Goal: Task Accomplishment & Management: Complete application form

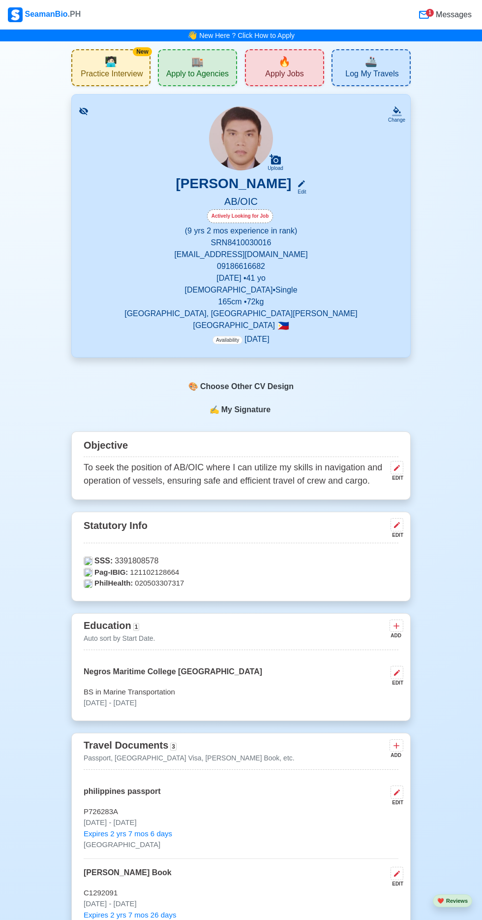
click at [166, 60] on div "🏬 Apply to Agencies" at bounding box center [197, 67] width 79 height 37
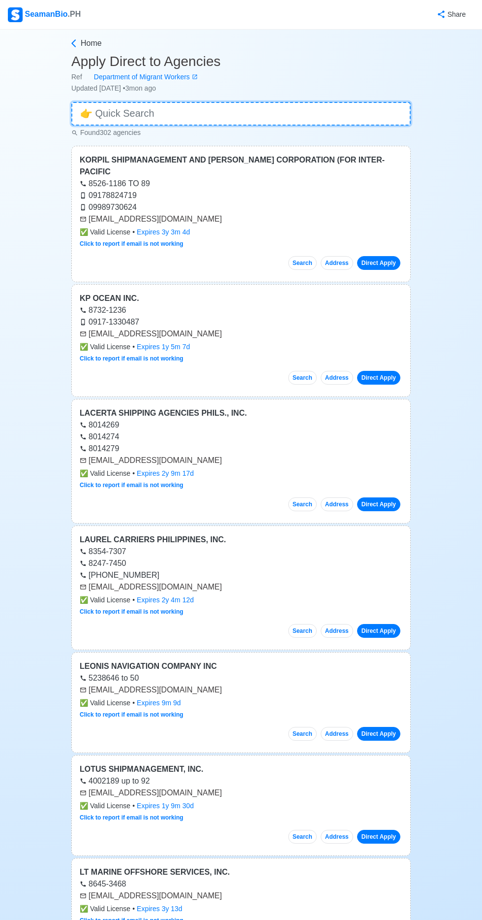
click at [189, 111] on input at bounding box center [241, 114] width 340 height 24
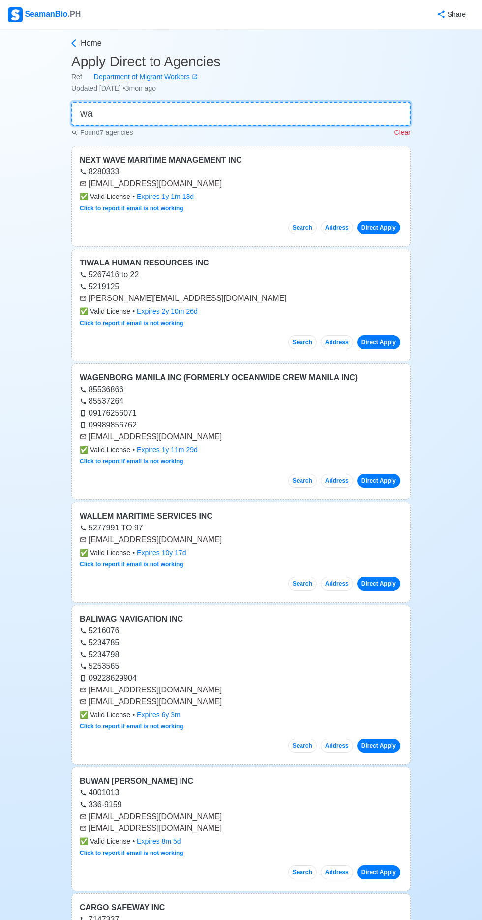
type input "wa"
click at [387, 483] on link "Direct Apply" at bounding box center [378, 481] width 43 height 14
click at [388, 477] on link "Direct Apply" at bounding box center [378, 481] width 43 height 14
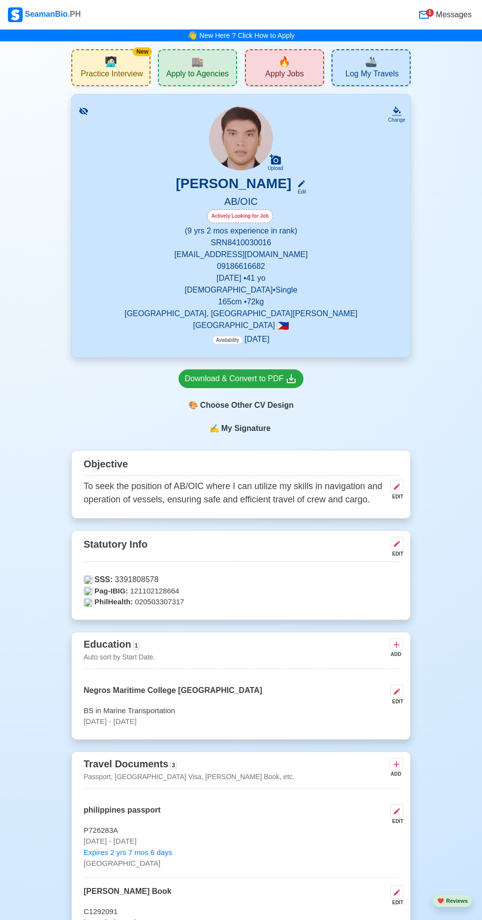
click at [296, 72] on span "Apply Jobs" at bounding box center [284, 75] width 38 height 12
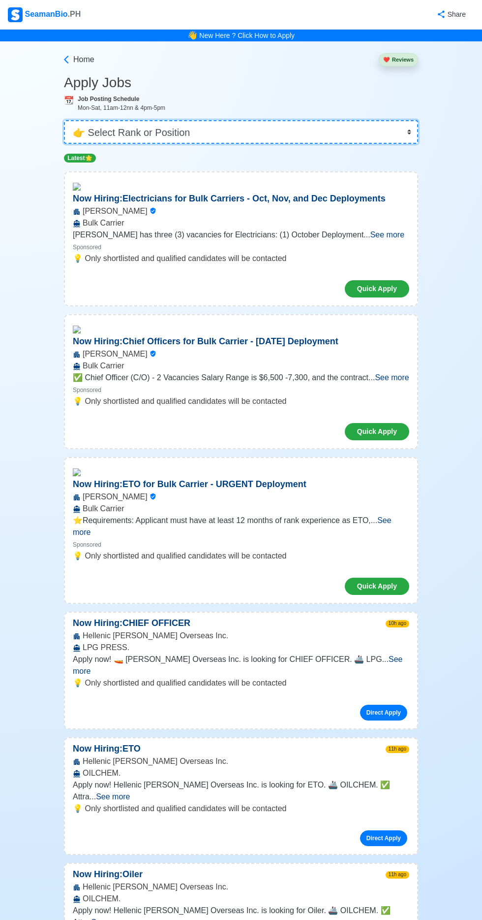
click at [272, 132] on select "👉 Select Rank or Position Master Chief Officer 2nd Officer 3rd Officer Junior O…" at bounding box center [241, 132] width 354 height 24
select select "[PERSON_NAME]"
click at [64, 120] on select "👉 Select Rank or Position Master Chief Officer 2nd Officer 3rd Officer Junior O…" at bounding box center [241, 132] width 354 height 24
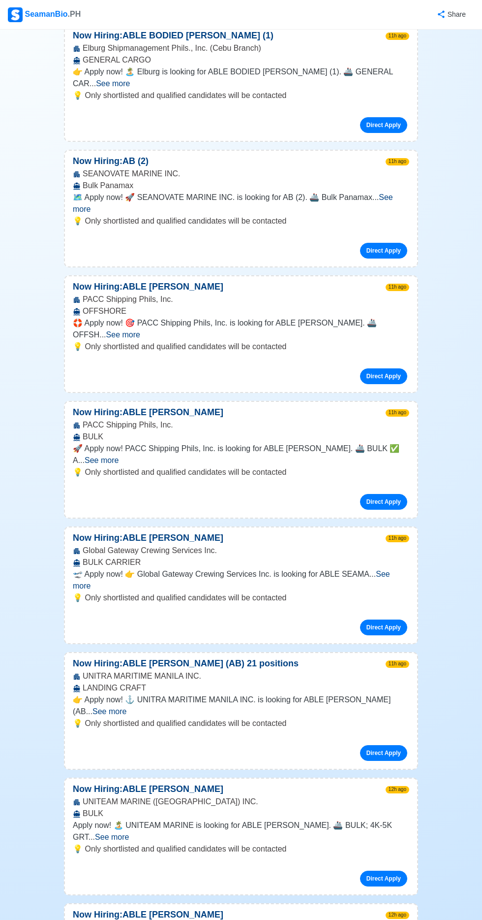
scroll to position [158, 0]
click at [129, 833] on span "See more" at bounding box center [112, 837] width 34 height 8
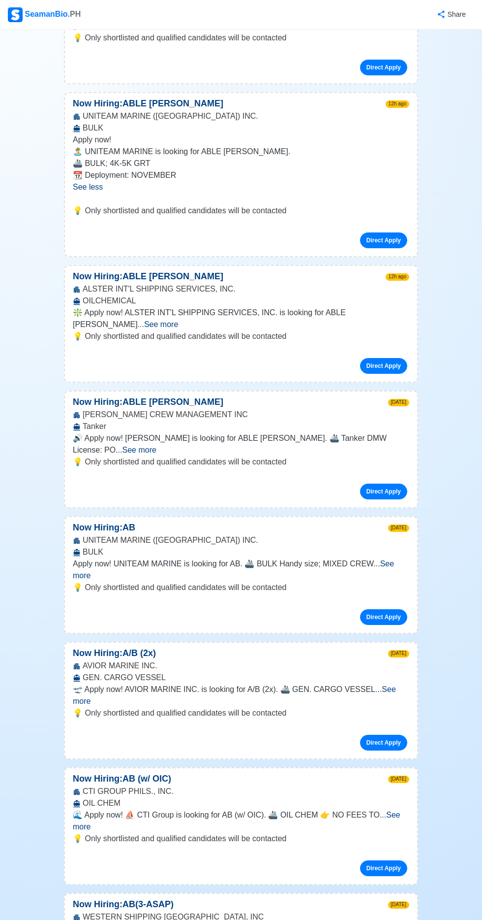
scroll to position [844, 0]
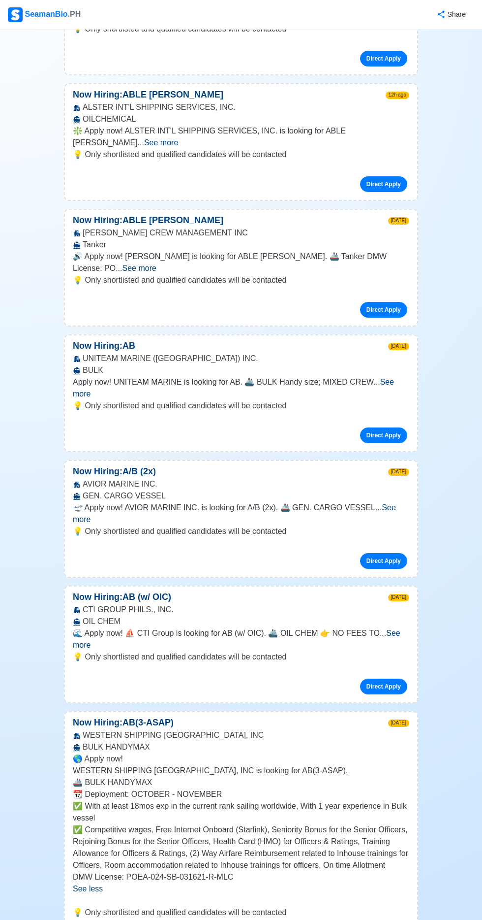
scroll to position [1026, 0]
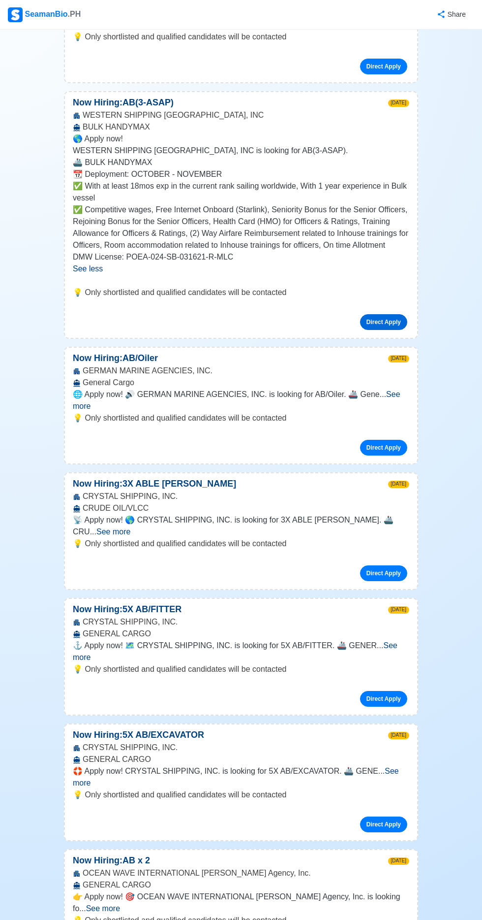
scroll to position [1682, 0]
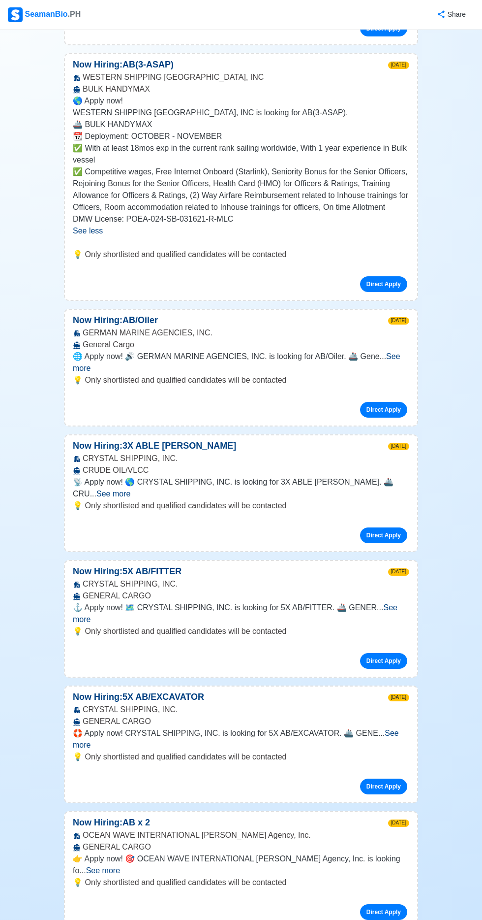
click at [120, 866] on span "See more" at bounding box center [103, 870] width 34 height 8
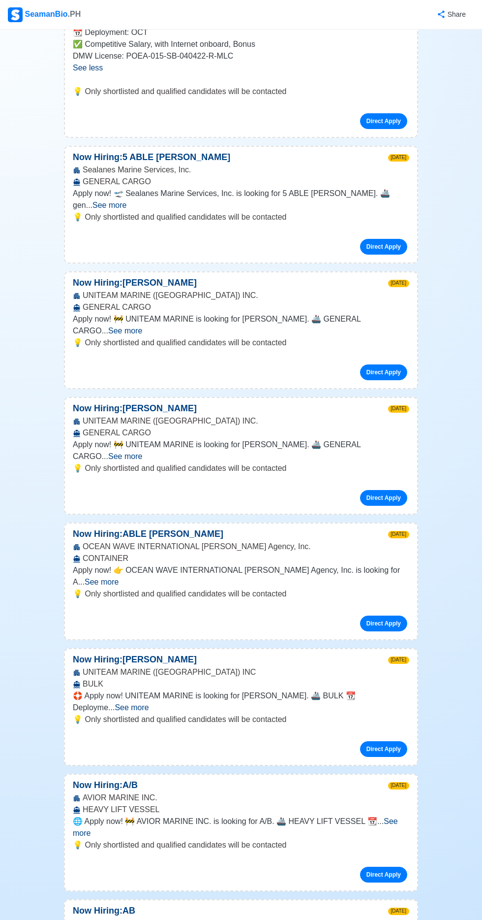
scroll to position [2553, 0]
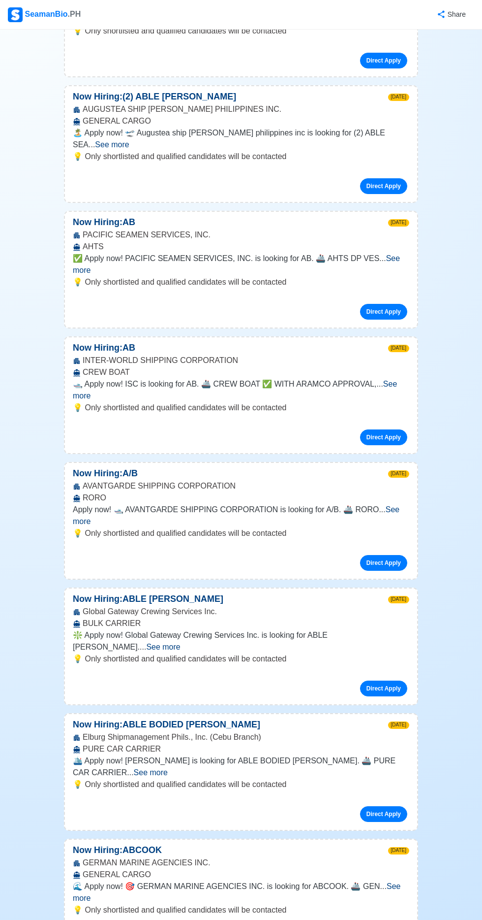
scroll to position [3919, 0]
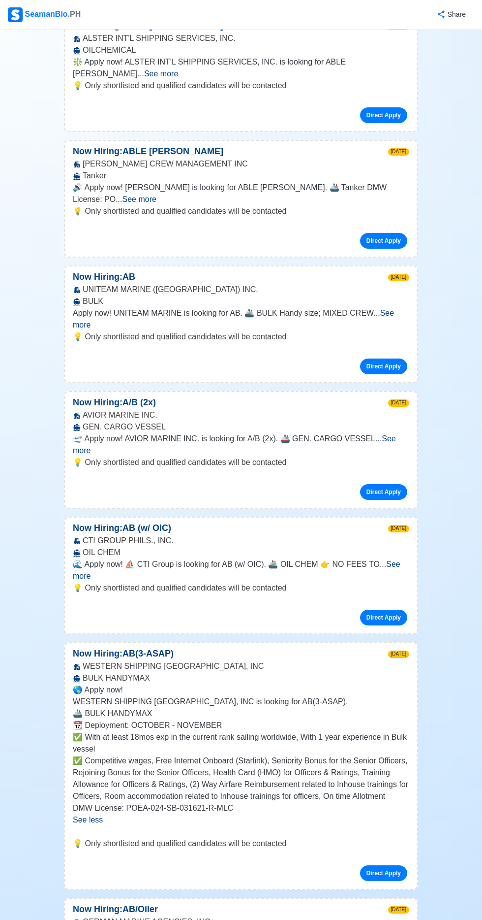
scroll to position [0, 0]
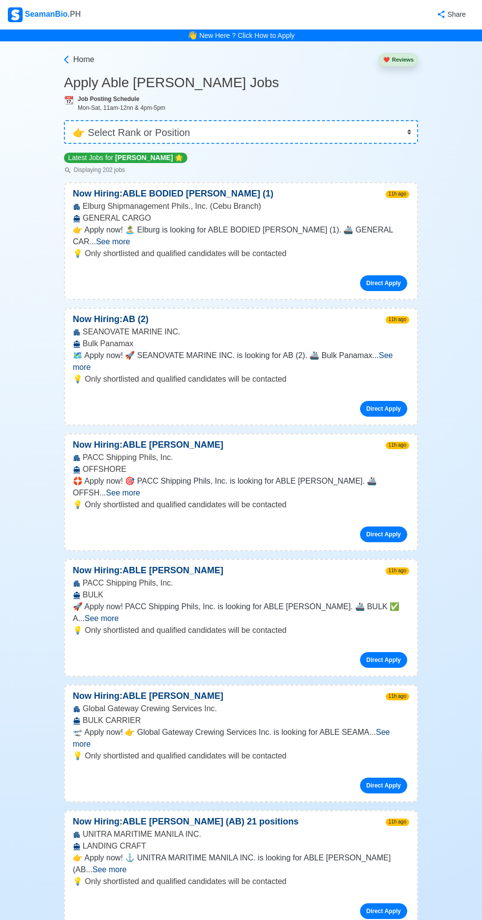
click at [393, 351] on span "See more" at bounding box center [233, 361] width 320 height 20
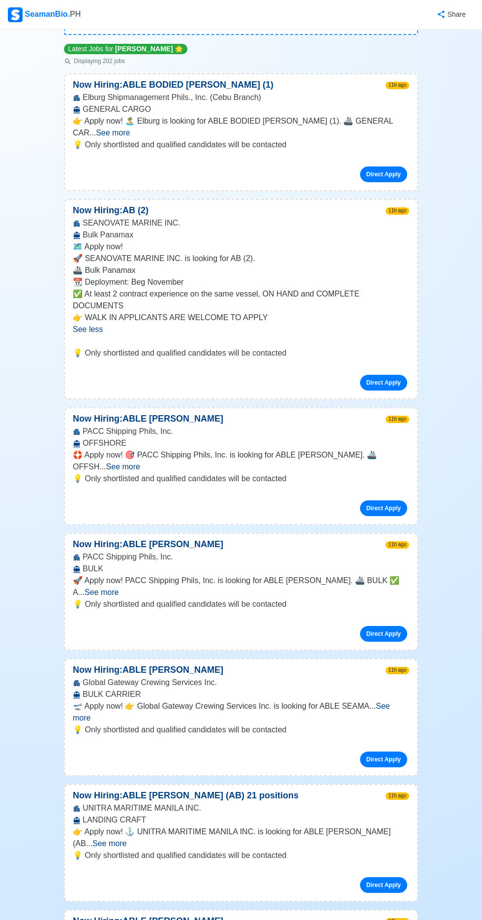
scroll to position [109, 0]
click at [127, 838] on span "See more" at bounding box center [110, 842] width 34 height 8
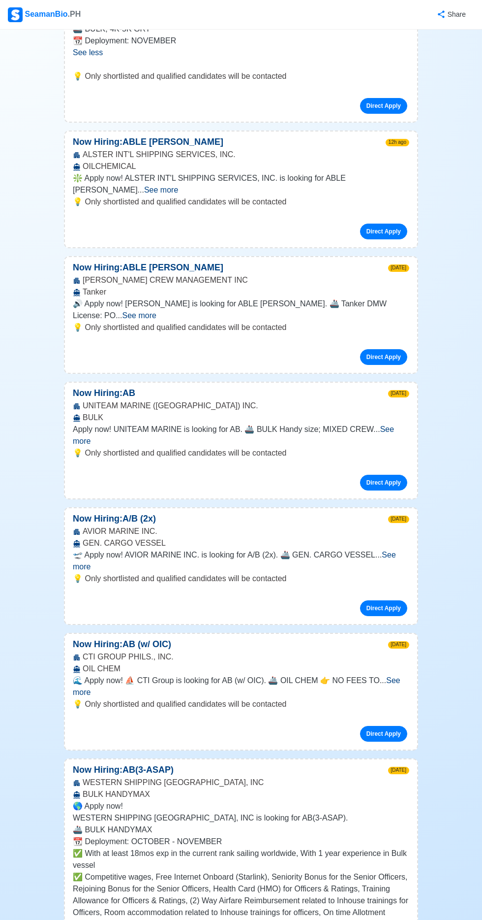
scroll to position [1133, 0]
